Goal: Information Seeking & Learning: Check status

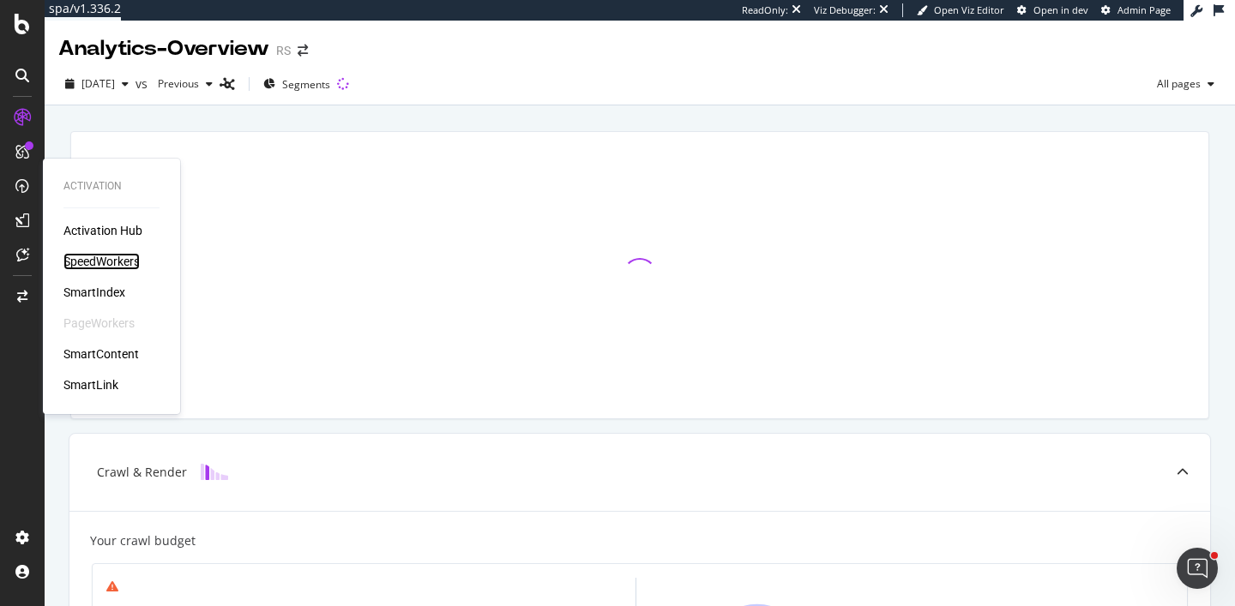
click at [118, 265] on div "SpeedWorkers" at bounding box center [101, 261] width 76 height 17
